Goal: Find specific page/section: Find specific page/section

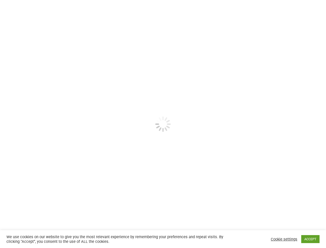
select select
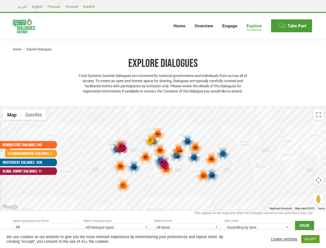
click at [163, 124] on div "187 107 168 192 45 24 31 14 2 123 53 81 78 67 49 40 12 46 2 34 2 4 3" at bounding box center [163, 158] width 326 height 103
click at [163, 158] on div "4" at bounding box center [162, 162] width 14 height 14
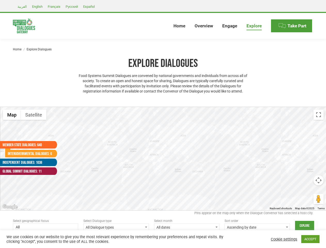
click at [163, 158] on div at bounding box center [163, 158] width 326 height 103
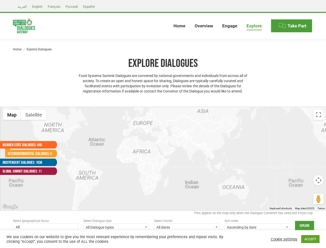
click at [134, 167] on div at bounding box center [163, 158] width 326 height 103
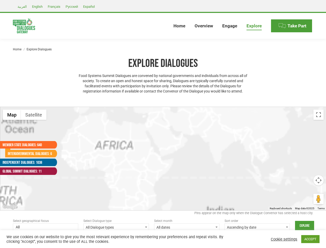
click at [212, 175] on div at bounding box center [163, 158] width 326 height 103
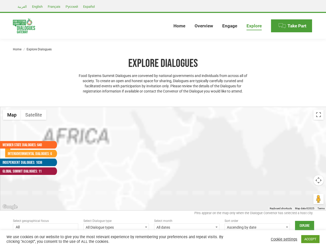
click at [194, 158] on div at bounding box center [163, 158] width 326 height 103
click at [188, 142] on div at bounding box center [163, 158] width 326 height 103
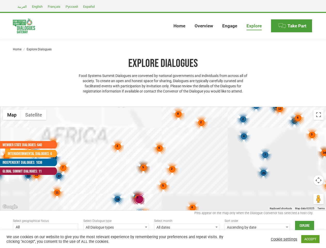
click at [223, 154] on div "7 46 4 8 32 27 6 9 25 13 37 4 3 6 2 3 5 2 3 18 13 6 5 5 6 34 5 5 2 8 2 19 3 6 1…" at bounding box center [163, 158] width 326 height 103
click at [180, 151] on div "7 46 4 8 32 27 6 9 25 13 37 4 3 6 2 3 5 2 3 18 13 6 5 5 6 34 5 5 2 8 2 19 3 6 1…" at bounding box center [163, 158] width 326 height 103
